Goal: Task Accomplishment & Management: Use online tool/utility

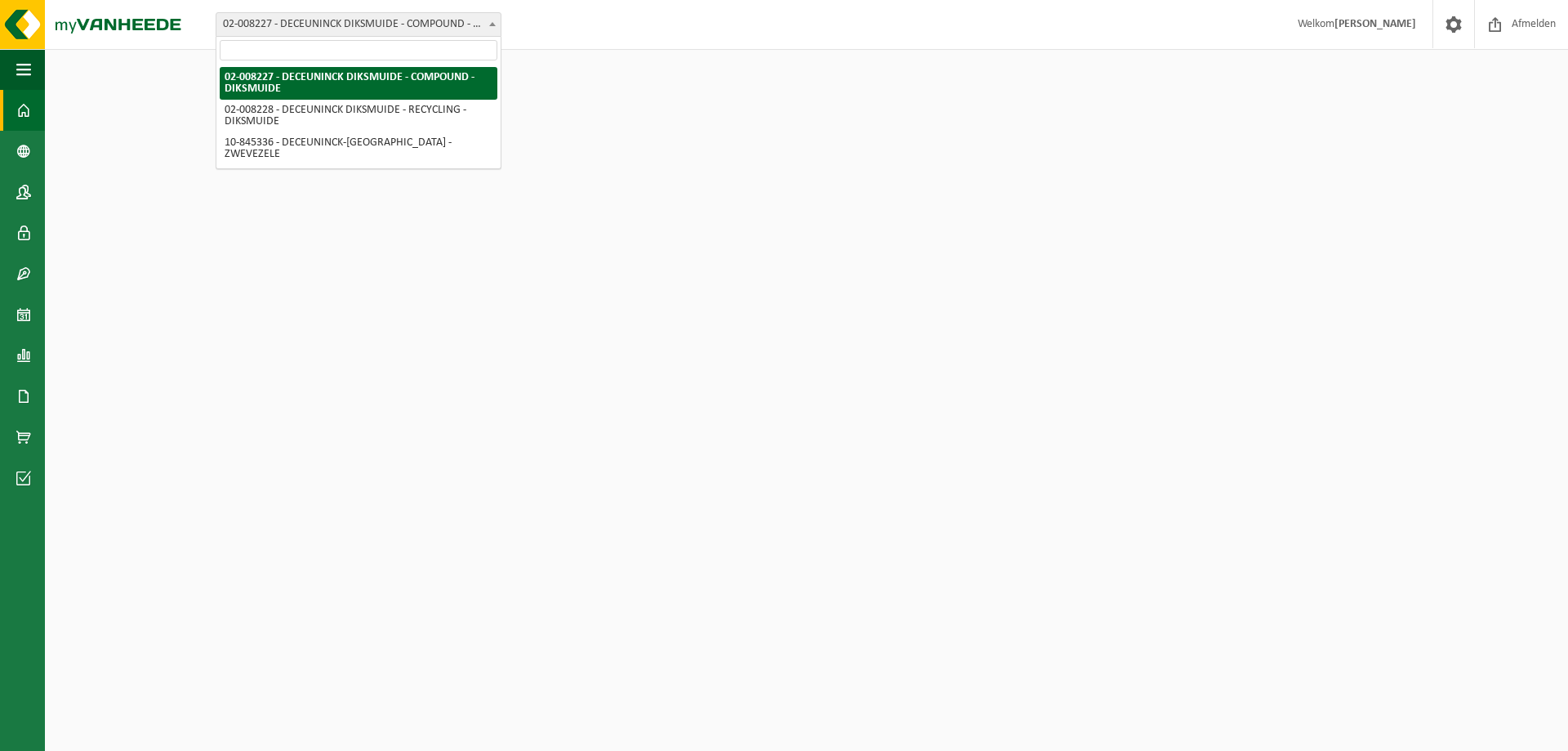
click at [461, 27] on span "02-008227 - DECEUNINCK DIKSMUIDE - COMPOUND - DIKSMUIDE" at bounding box center [359, 25] width 284 height 23
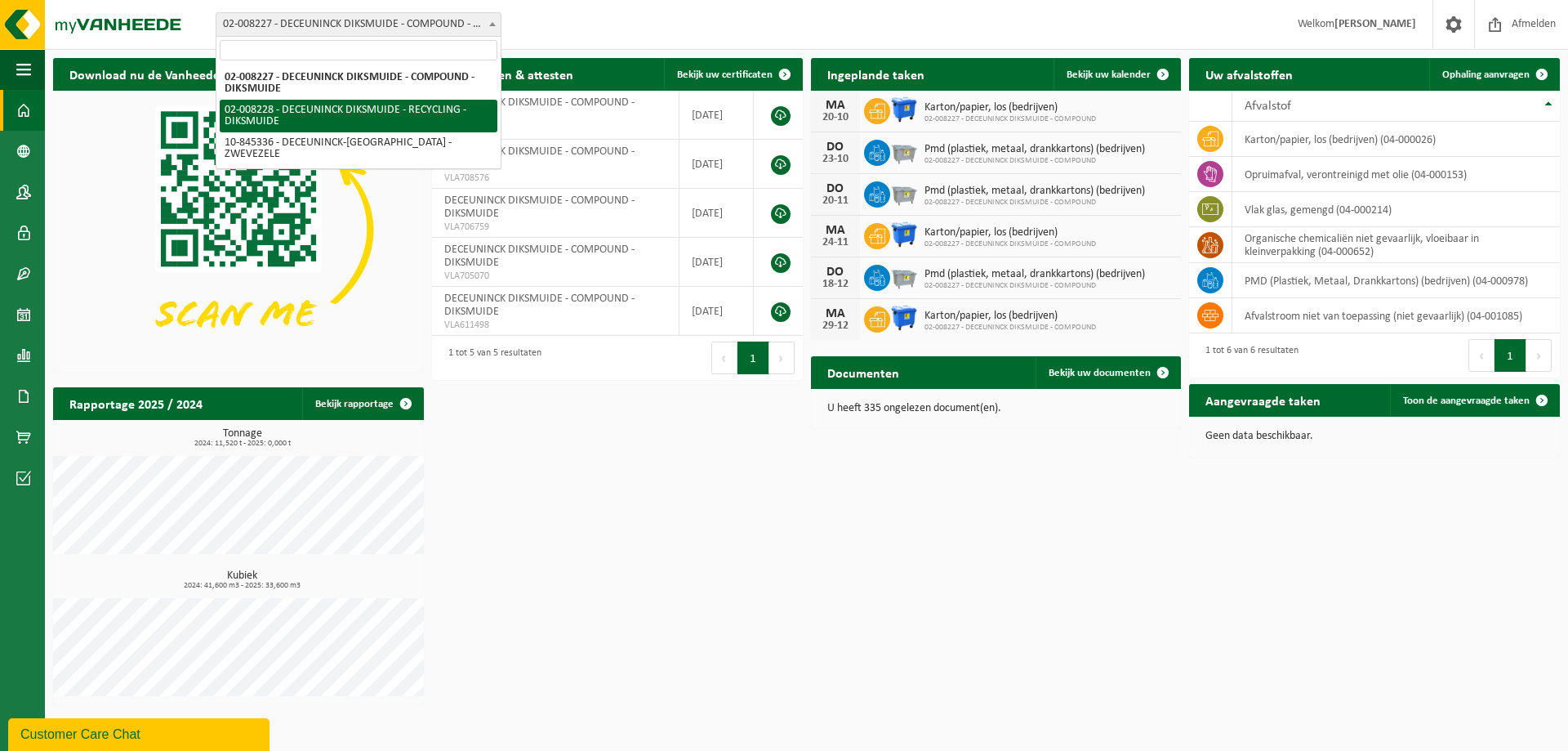
select select "93507"
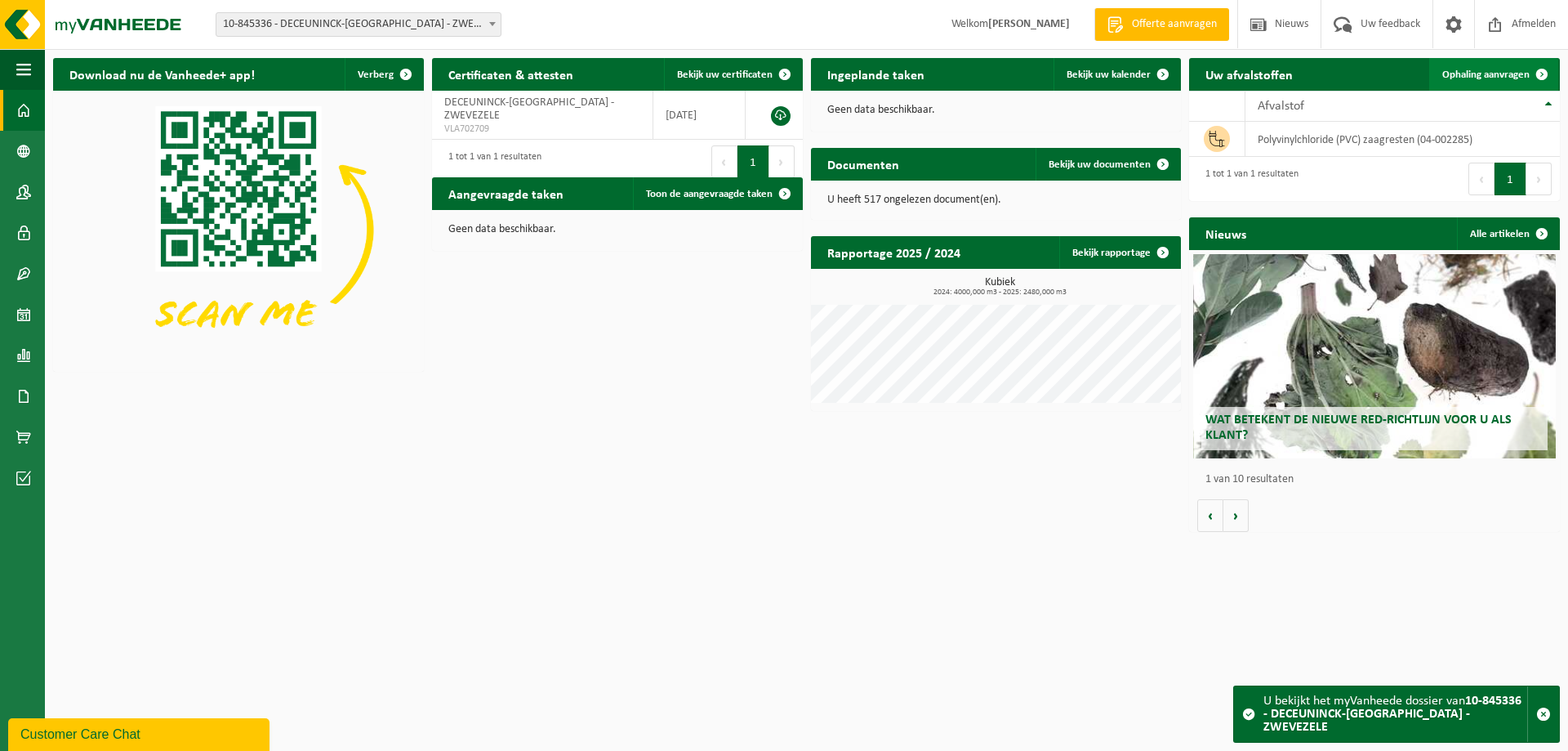
click at [1474, 71] on span "Ophaling aanvragen" at bounding box center [1485, 75] width 87 height 11
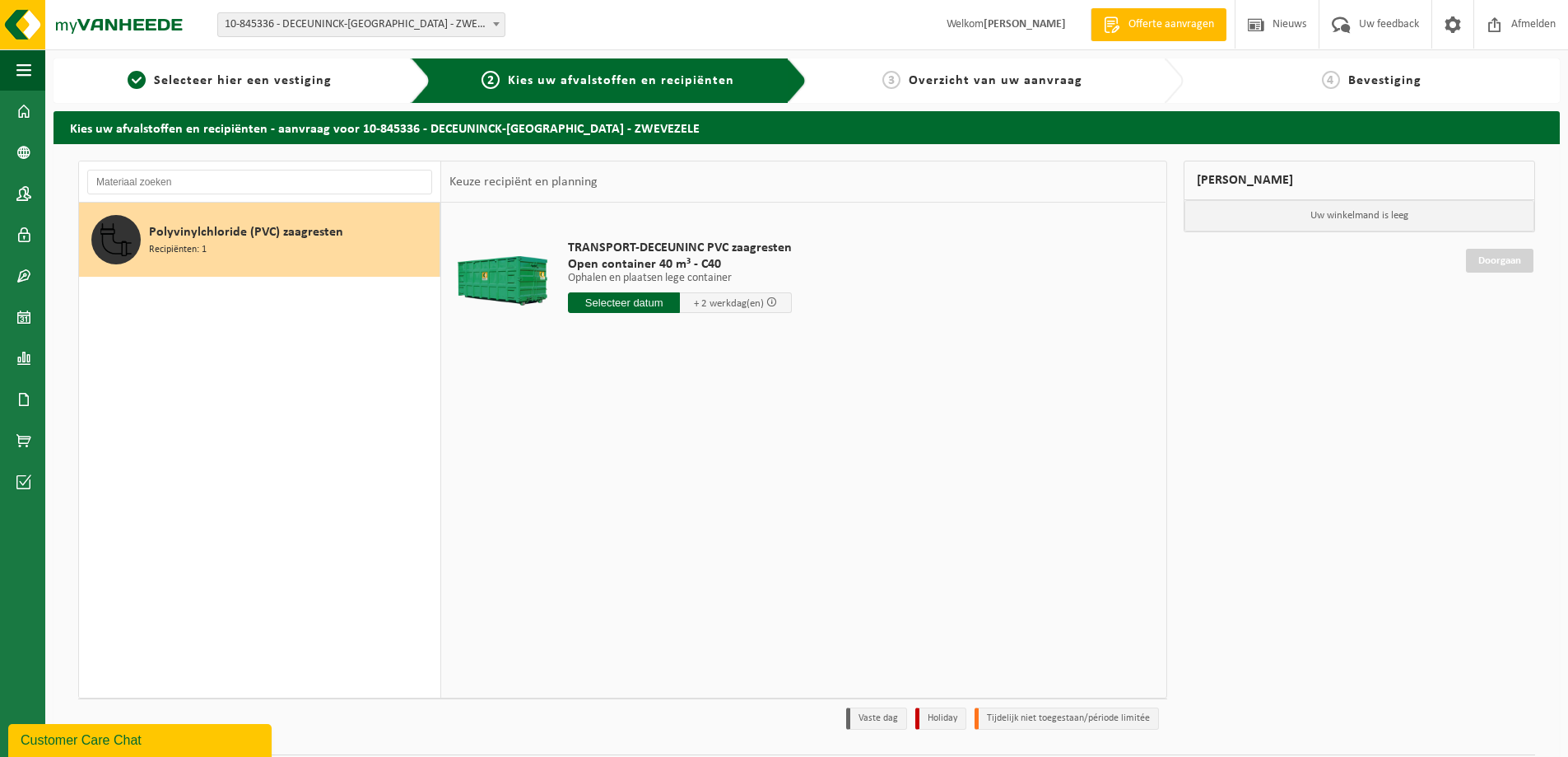
click at [630, 303] on input "text" at bounding box center [623, 302] width 112 height 21
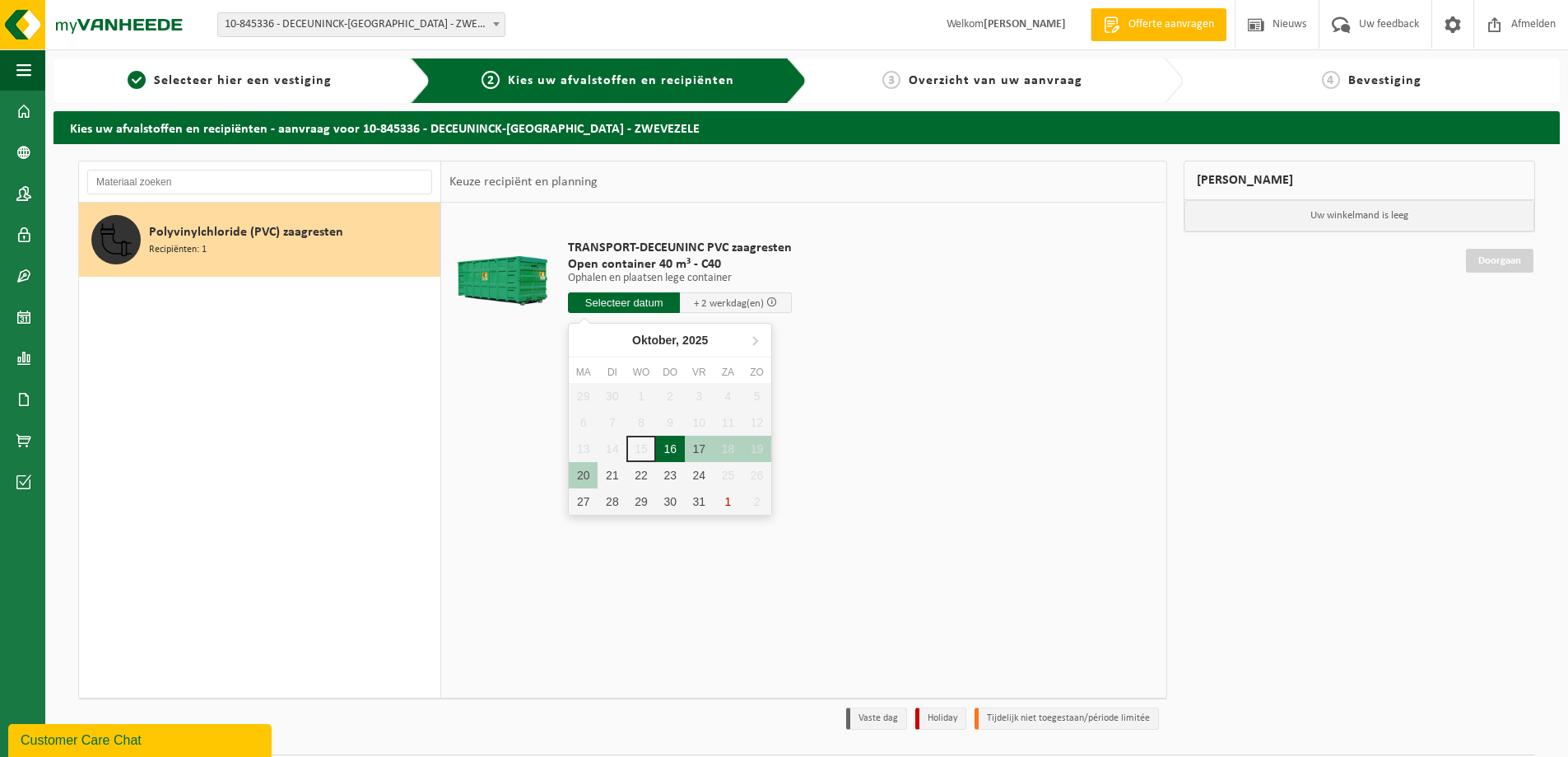
click at [669, 450] on div "16" at bounding box center [671, 448] width 29 height 26
type input "Van 2025-10-16"
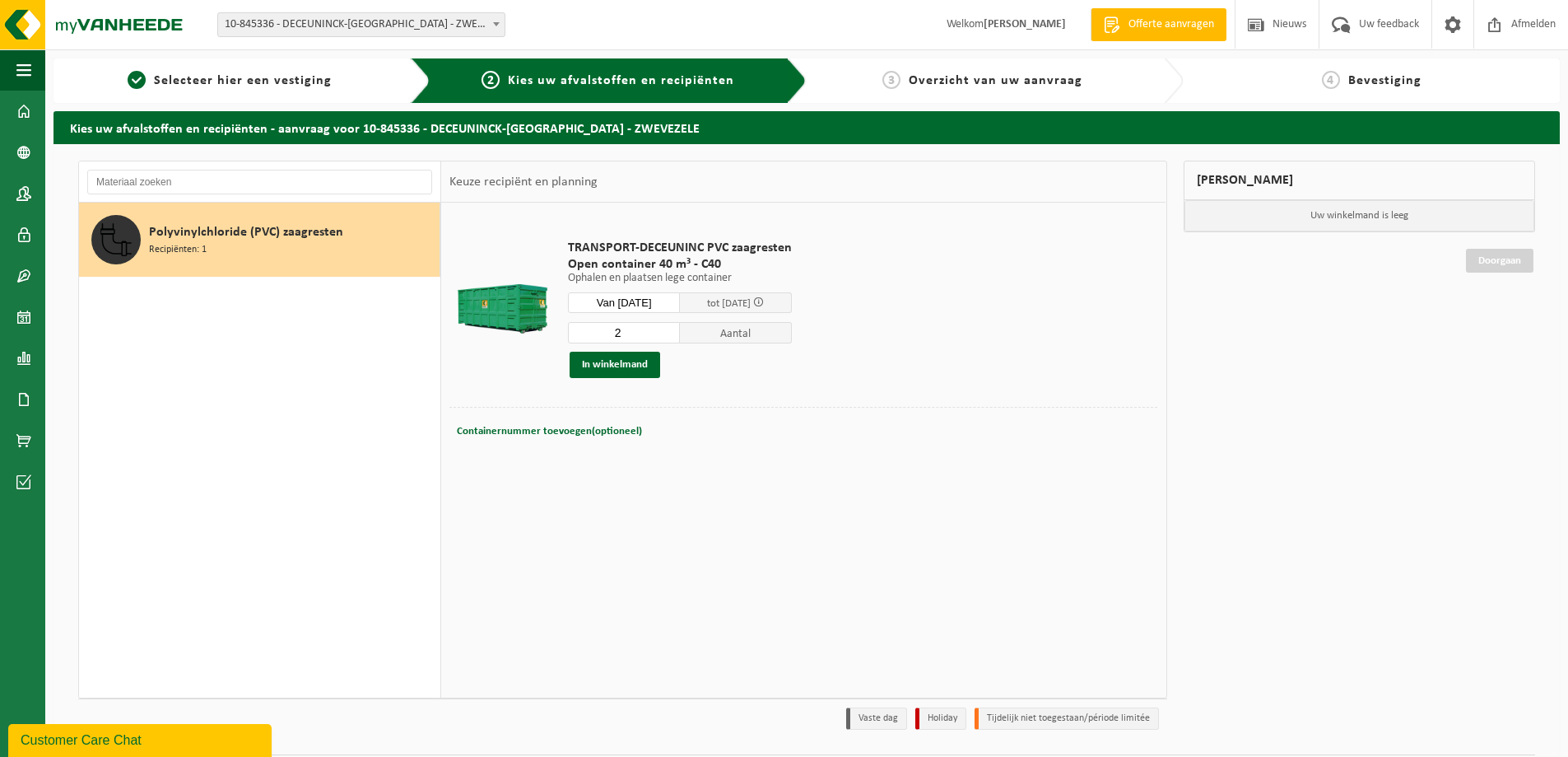
type input "2"
click at [666, 328] on input "2" at bounding box center [623, 333] width 112 height 21
click at [595, 426] on span "Containernummer toevoegen(optioneel)" at bounding box center [549, 431] width 185 height 11
click at [599, 430] on input "text" at bounding box center [687, 430] width 346 height 22
type input "OFFCUTS"
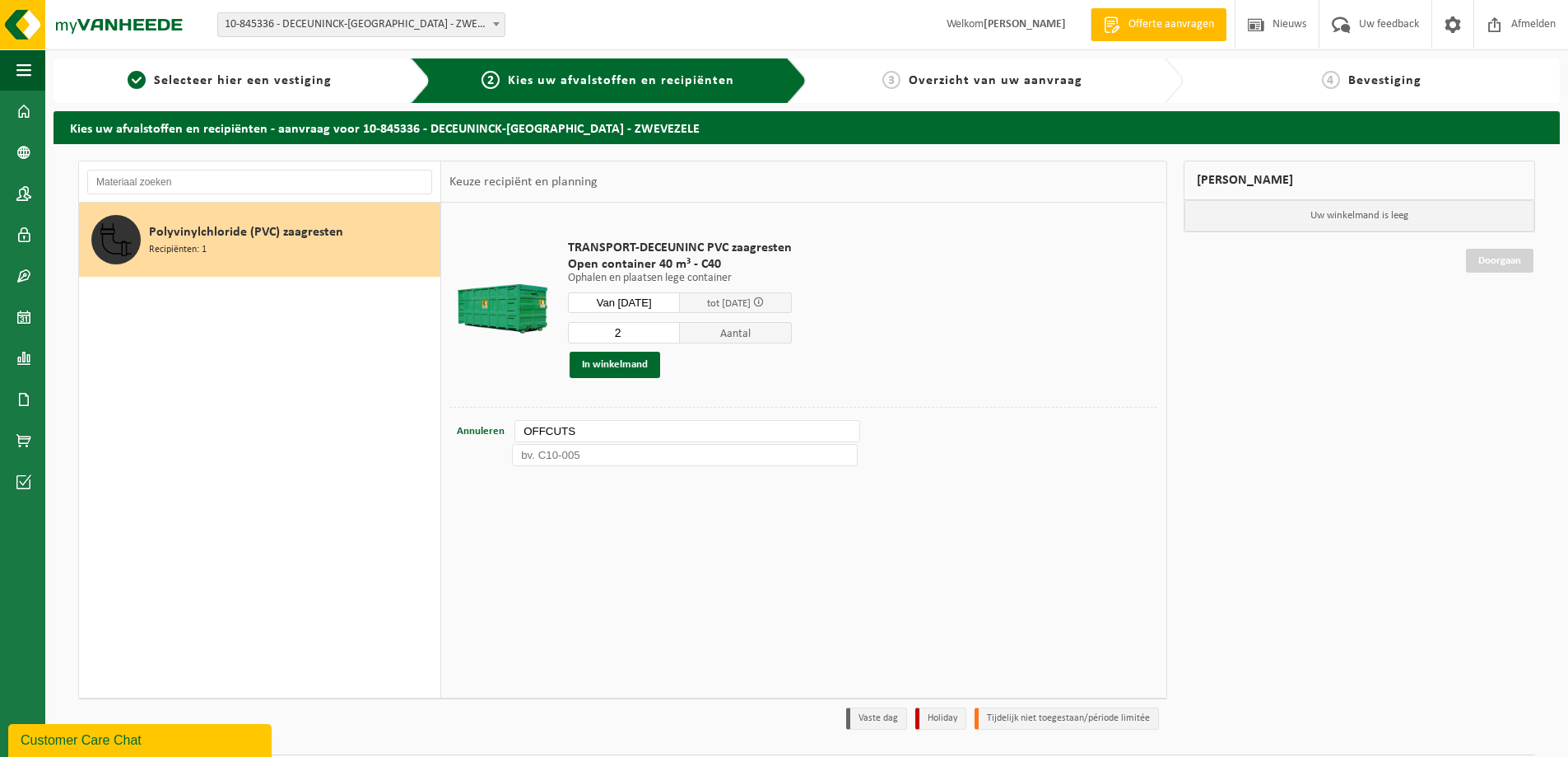
click at [593, 452] on input "text" at bounding box center [684, 455] width 346 height 22
paste input "OFFCUTS"
type input "OFFCUTS"
click at [632, 366] on button "In winkelmand" at bounding box center [614, 364] width 90 height 26
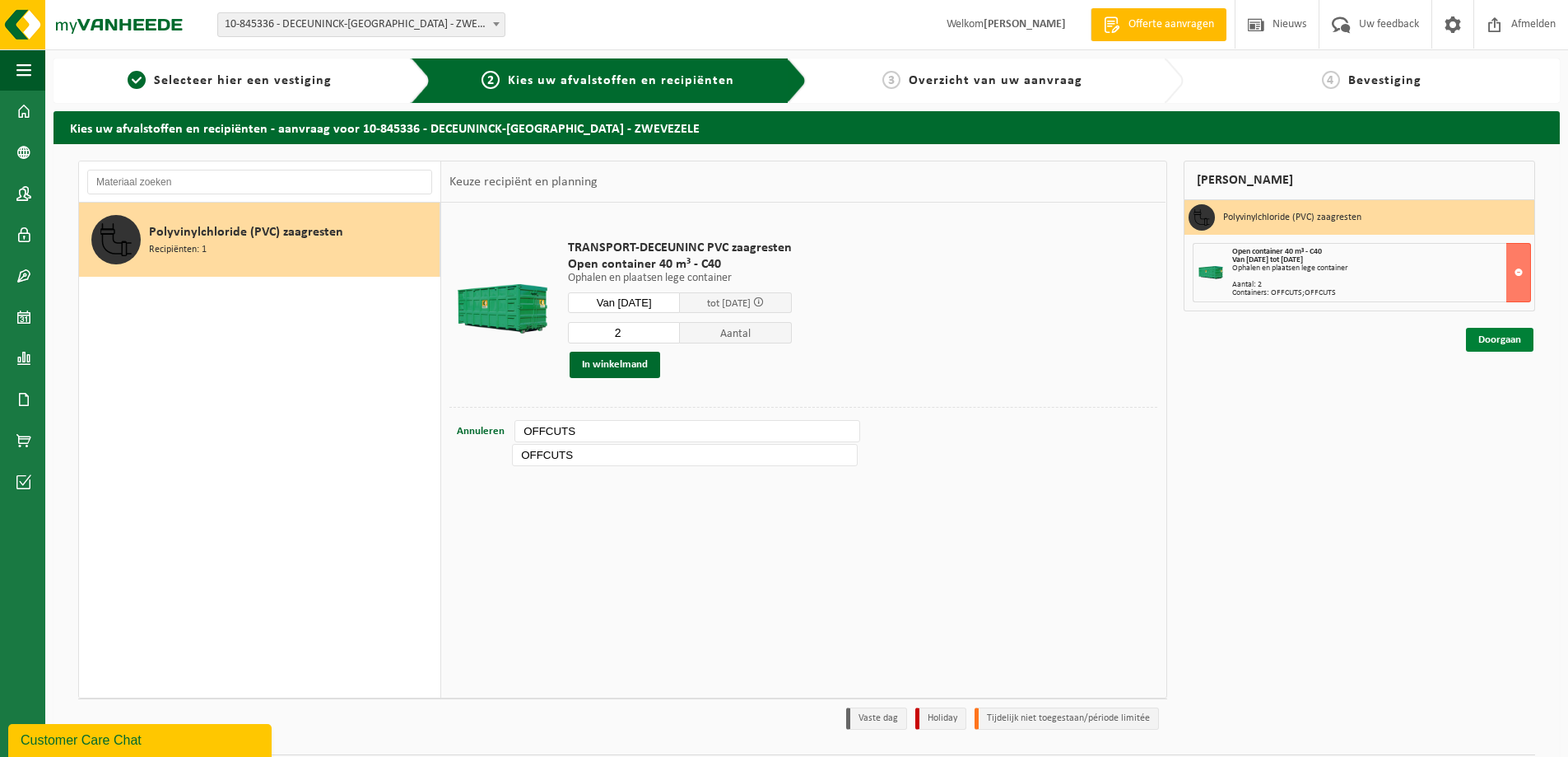
click at [1504, 341] on link "Doorgaan" at bounding box center [1499, 339] width 67 height 24
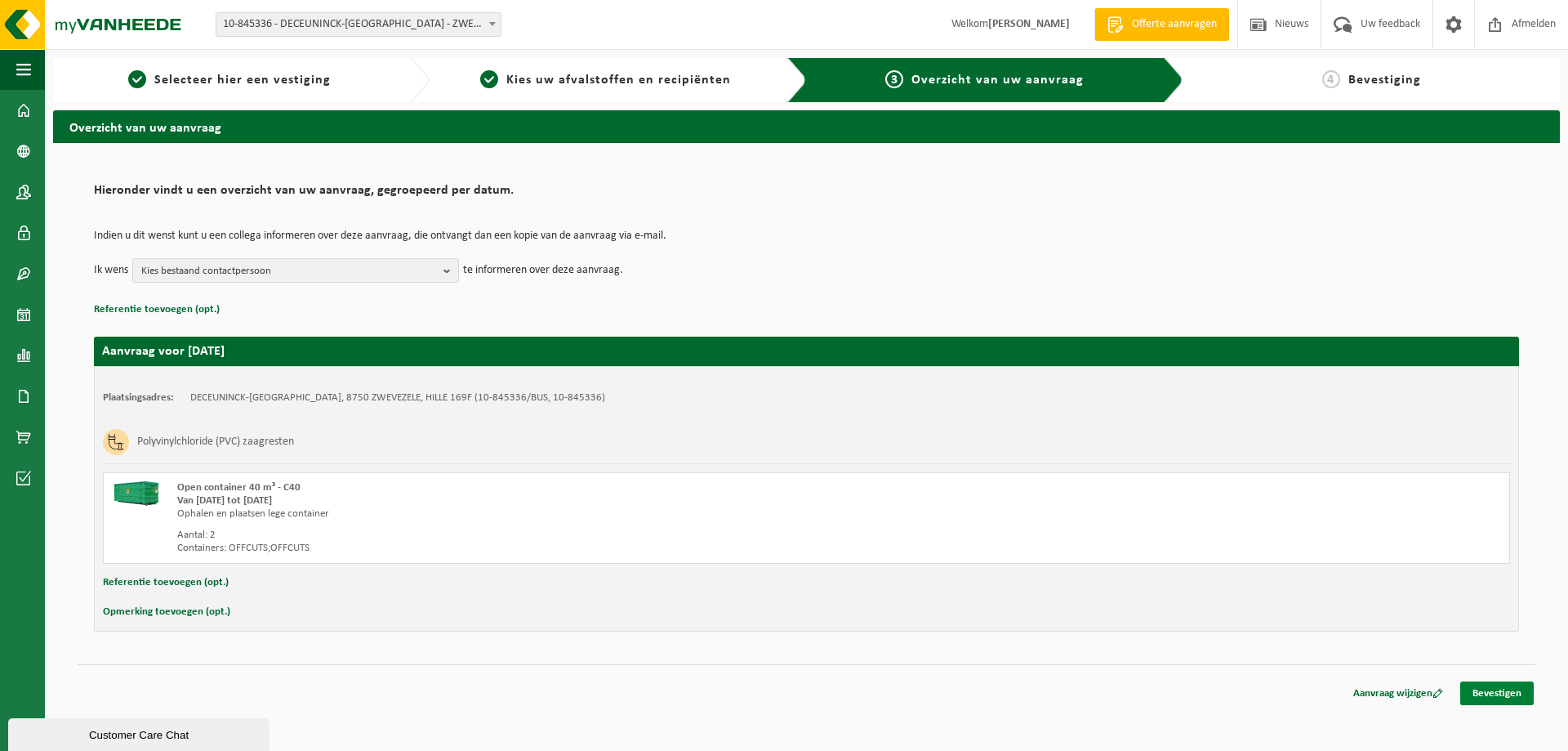
click at [1493, 684] on link "Bevestigen" at bounding box center [1497, 693] width 74 height 24
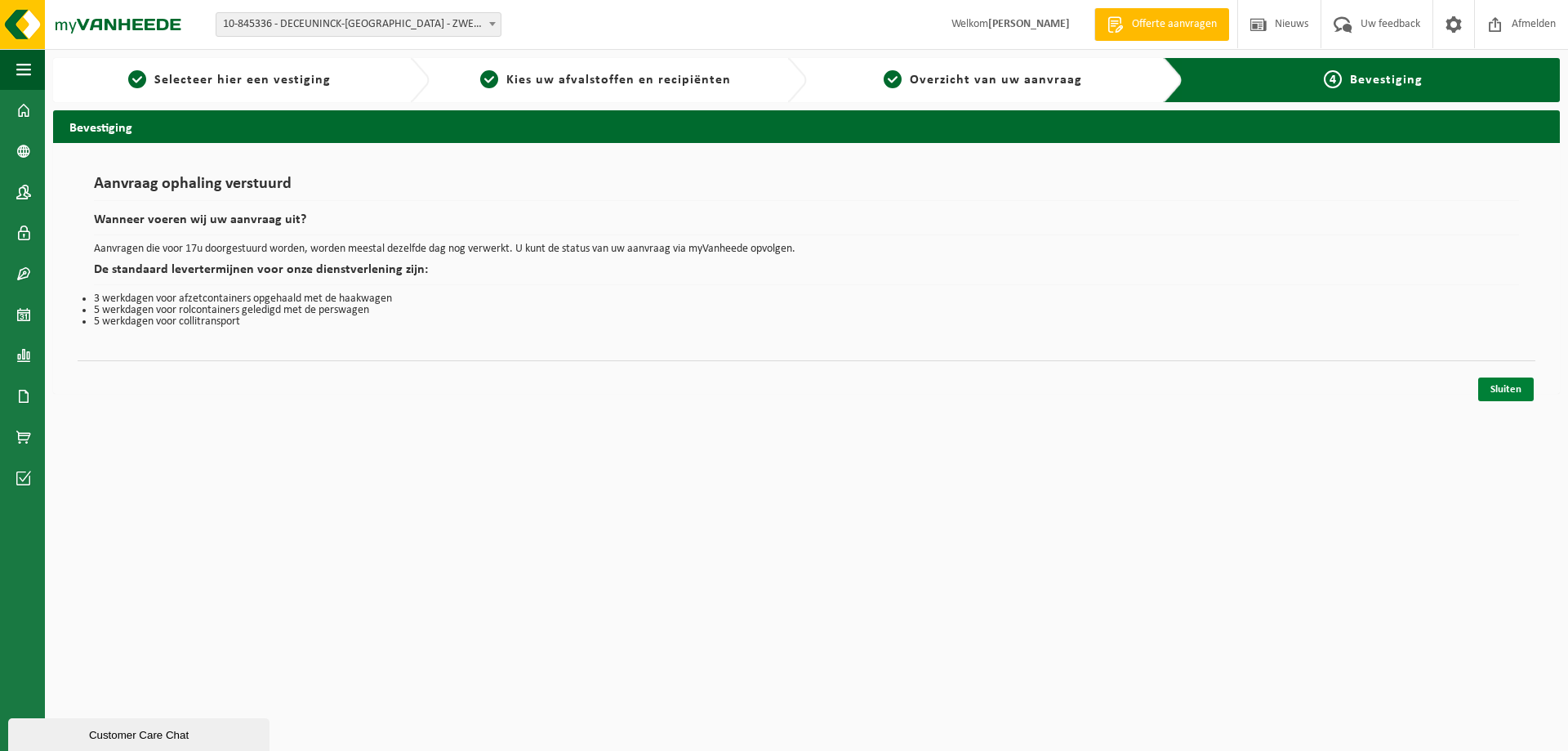
click at [1509, 384] on link "Sluiten" at bounding box center [1506, 389] width 56 height 24
